Goal: Information Seeking & Learning: Learn about a topic

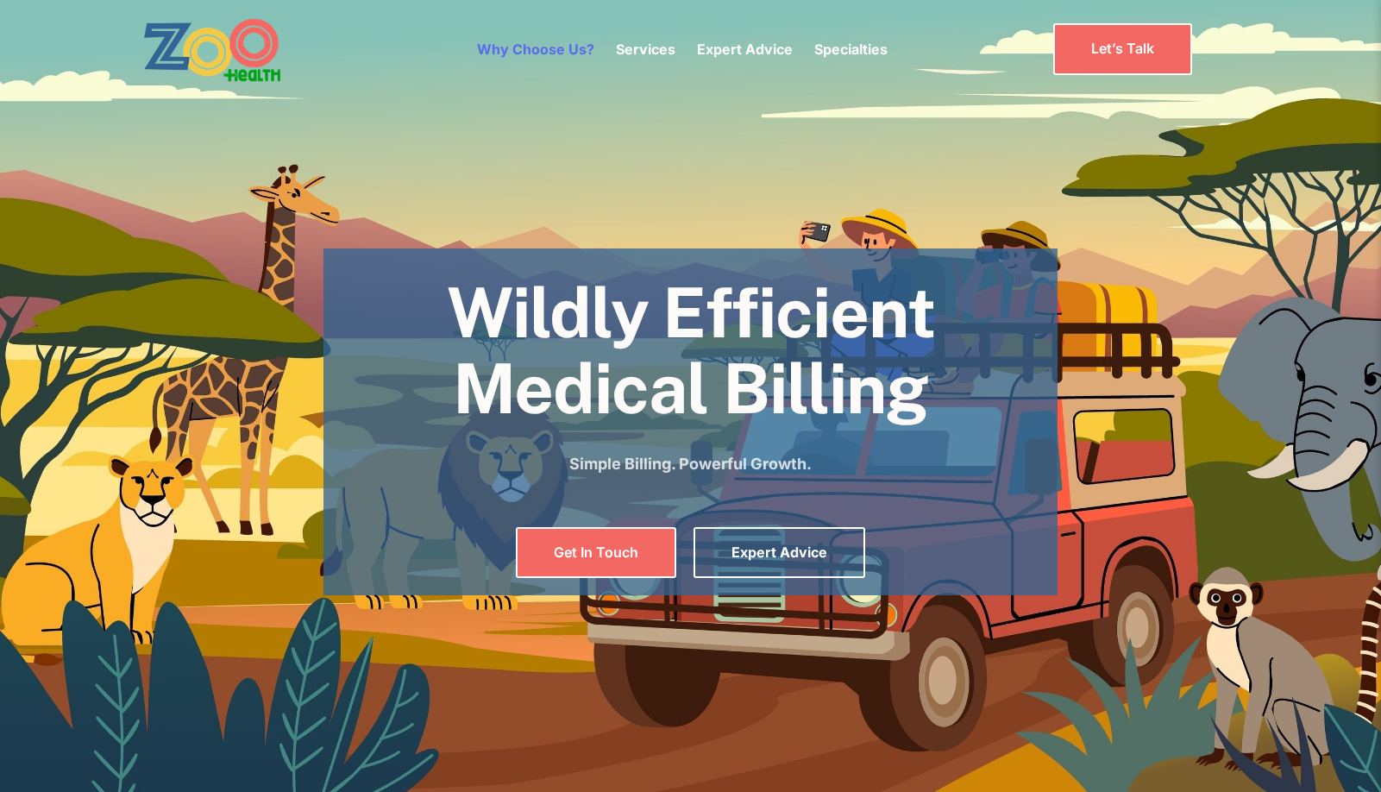
click at [556, 53] on link "Why Choose Us?" at bounding box center [535, 49] width 117 height 17
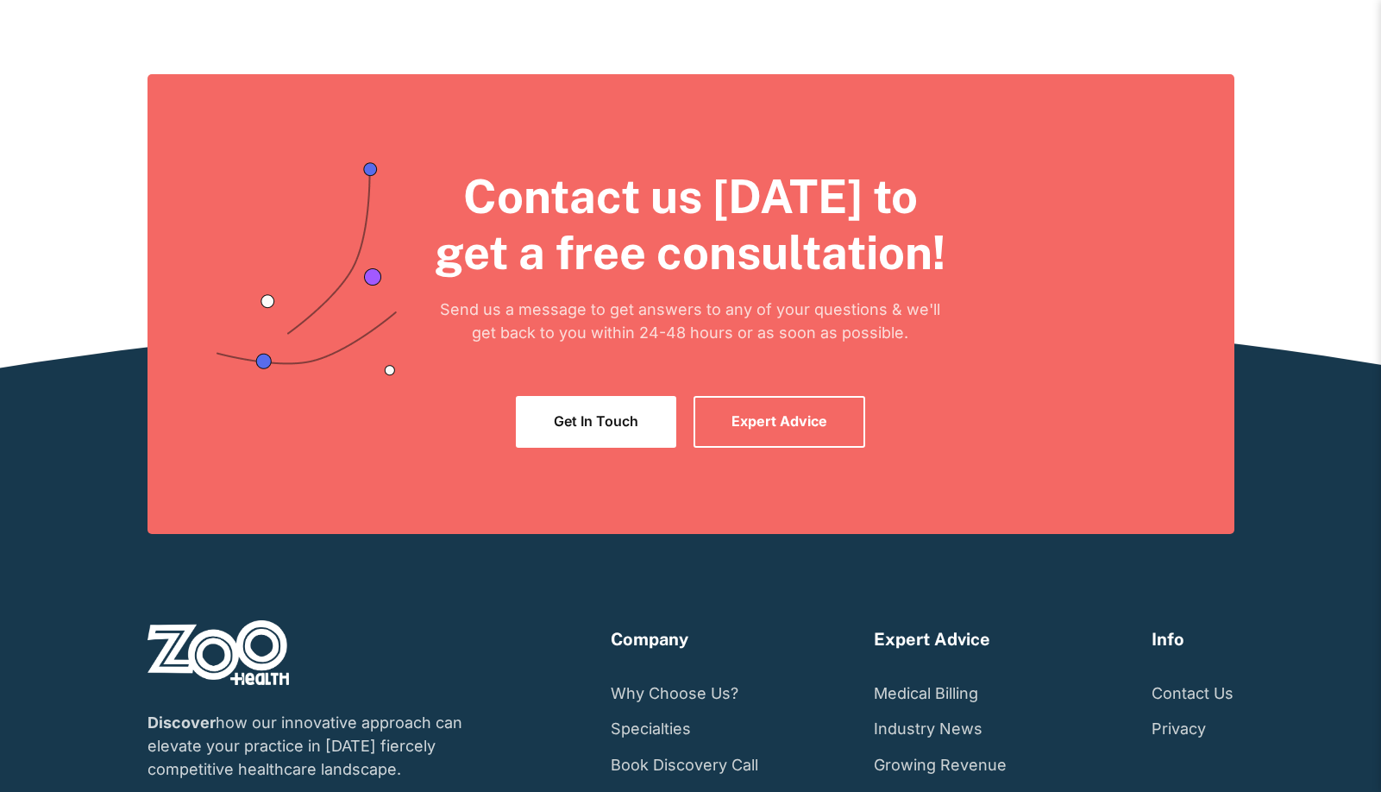
scroll to position [4417, 0]
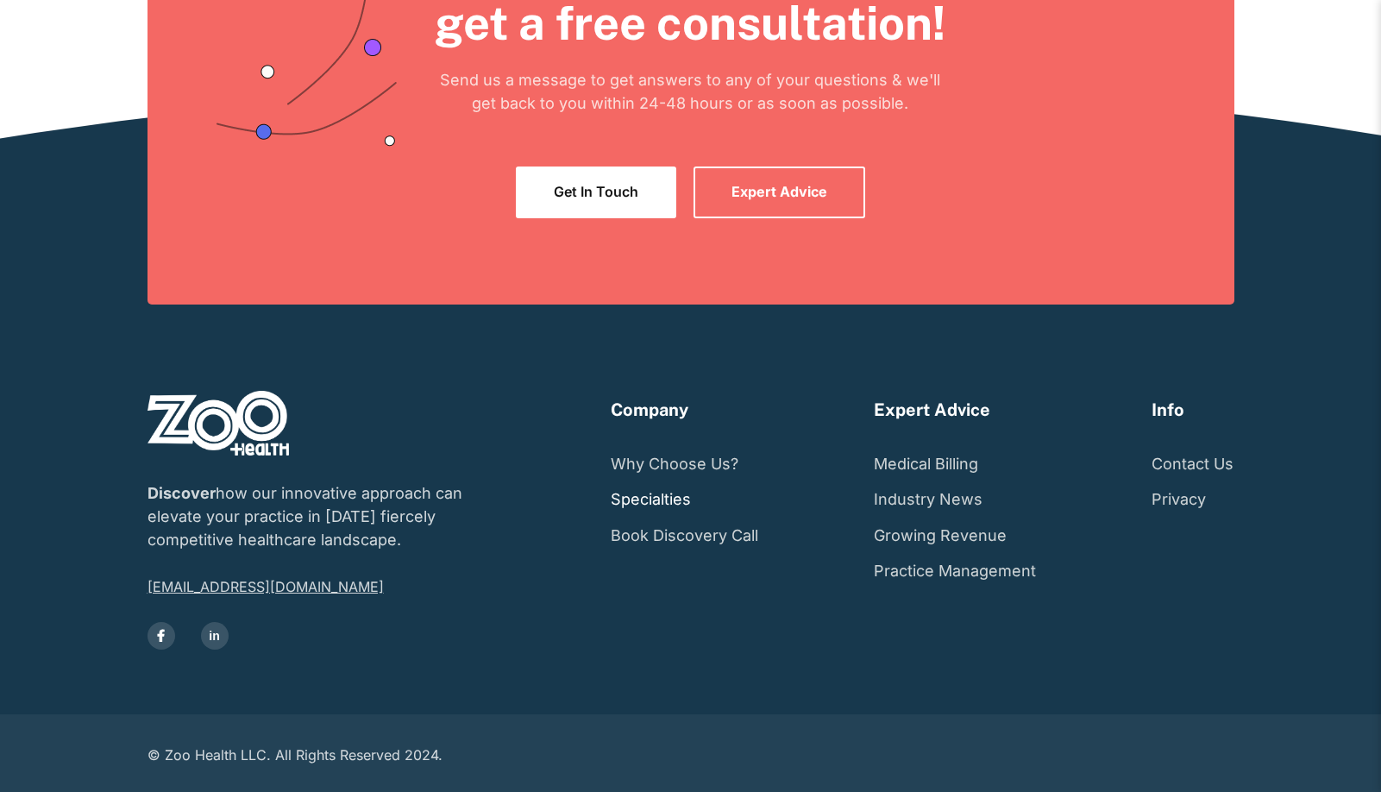
click at [671, 496] on link "Specialties" at bounding box center [651, 499] width 80 height 36
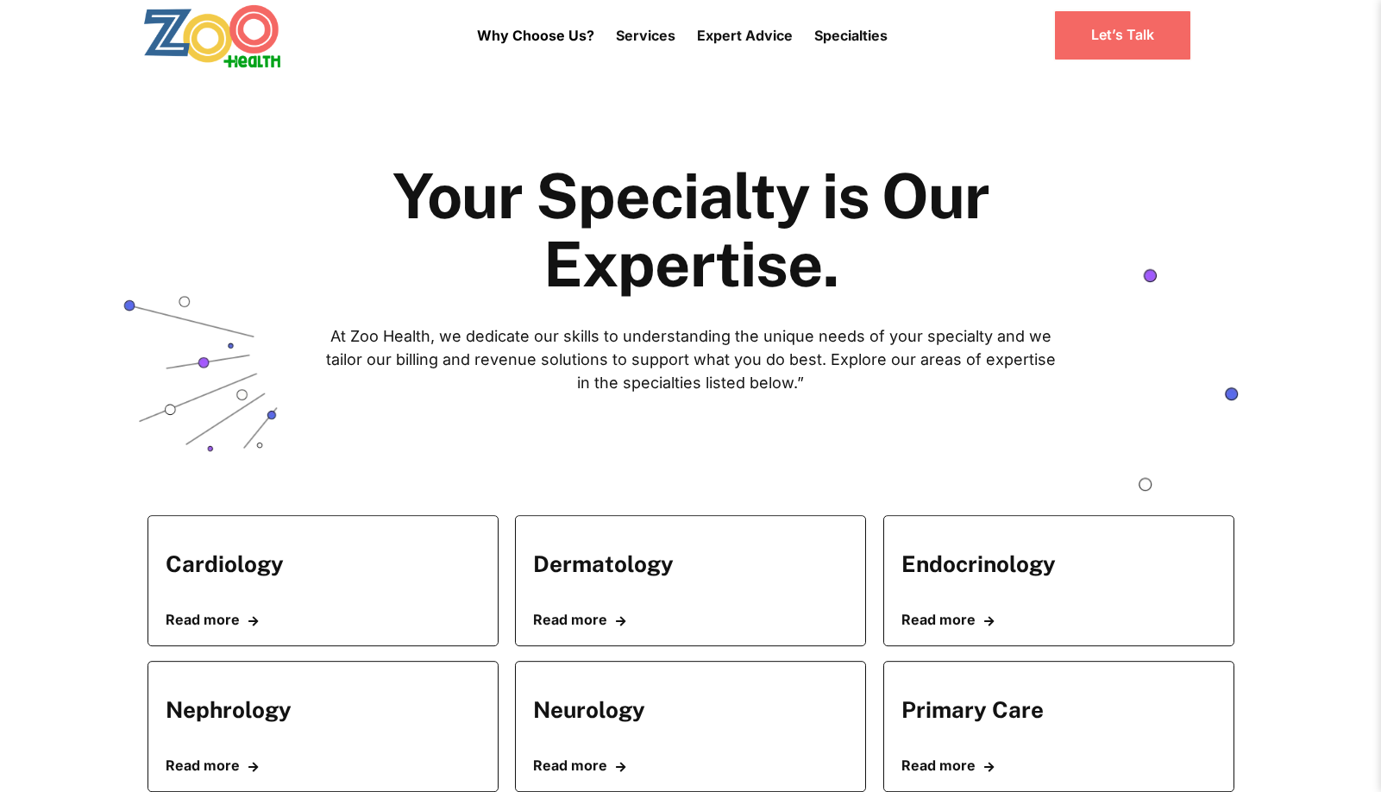
scroll to position [19, 0]
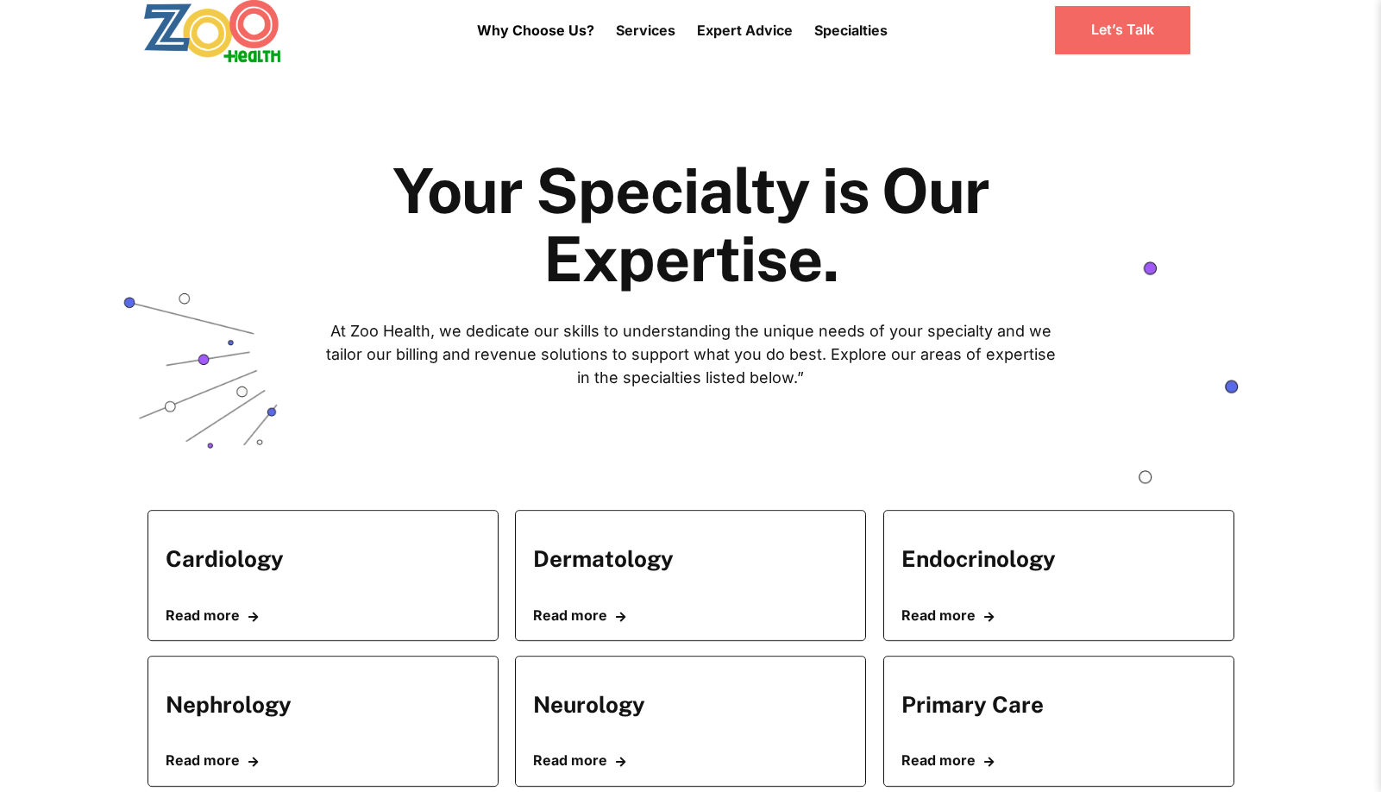
click at [624, 543] on link "Dermatology" at bounding box center [603, 559] width 141 height 44
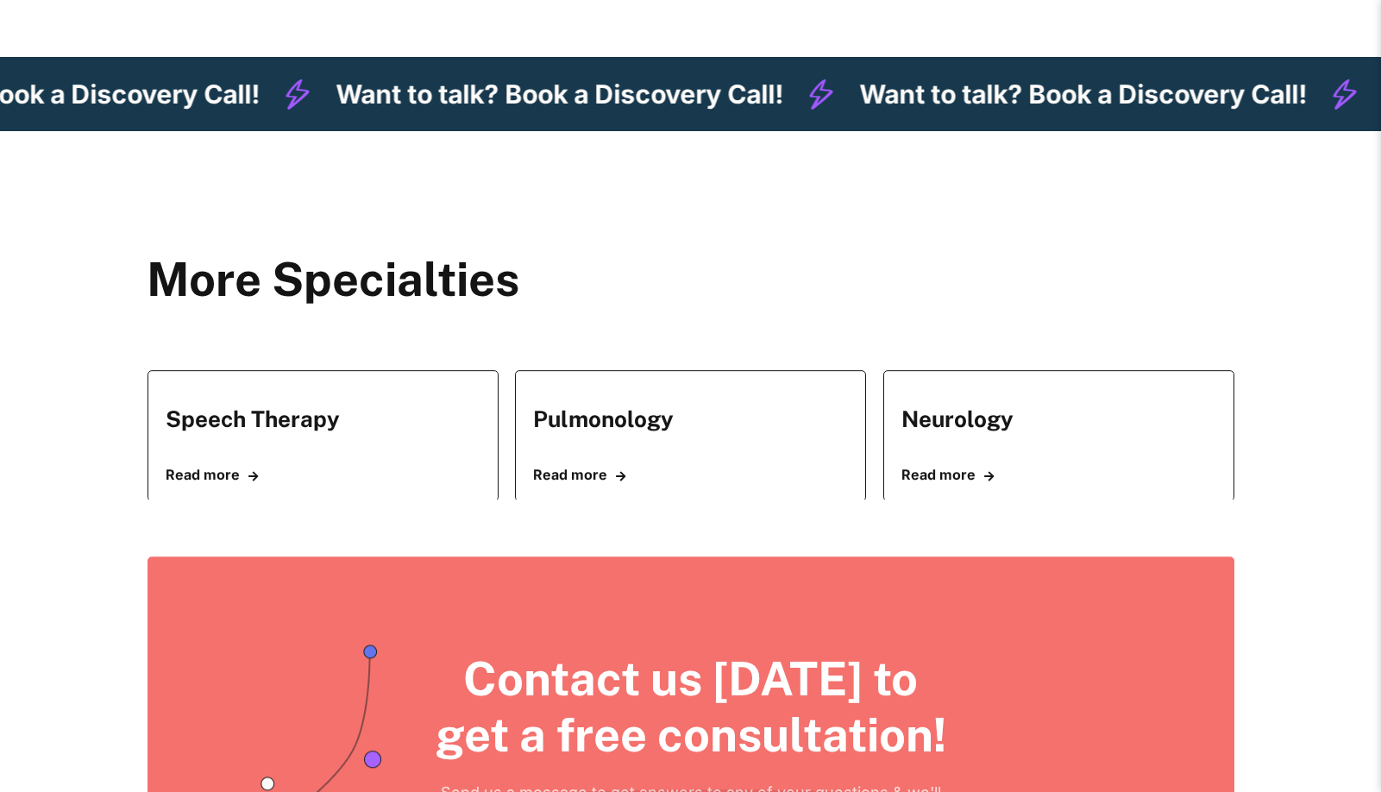
scroll to position [3313, 0]
